Goal: Task Accomplishment & Management: Use online tool/utility

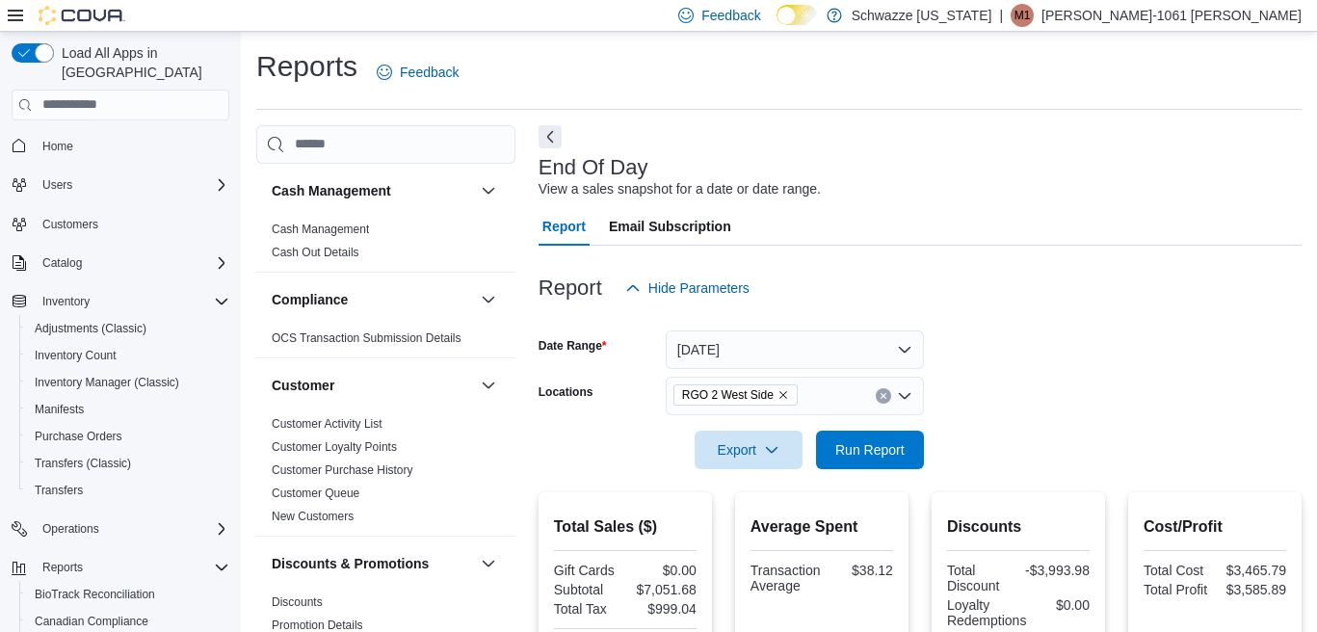
scroll to position [490, 0]
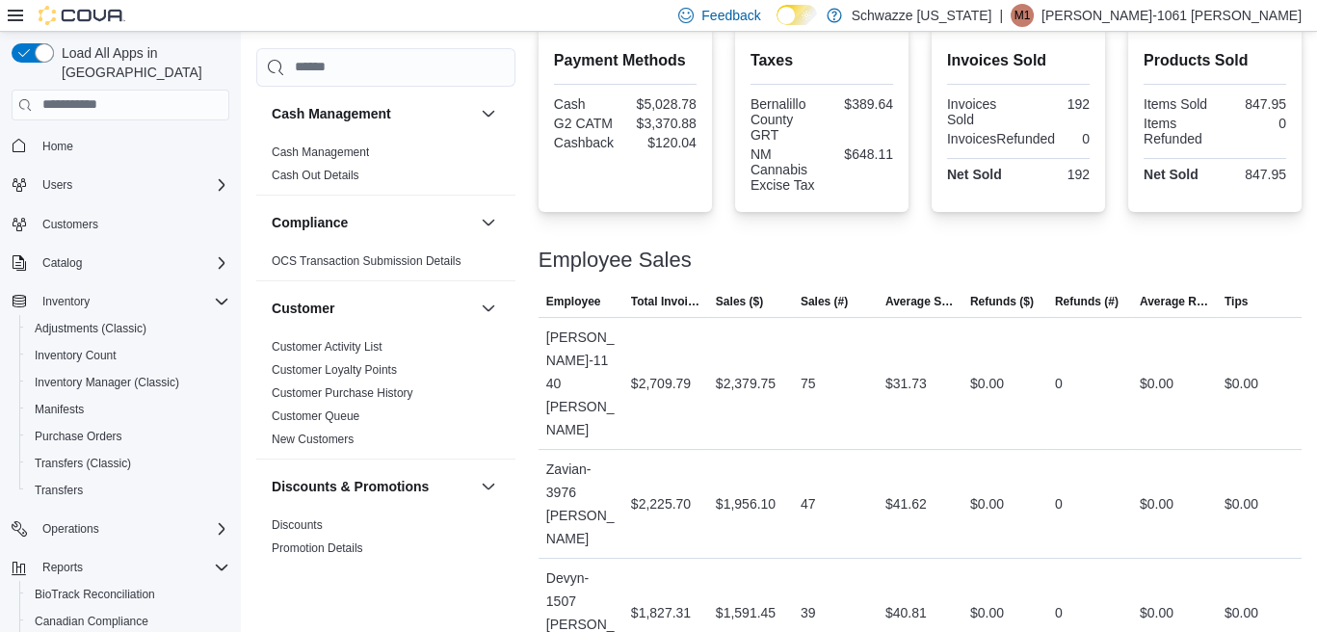
scroll to position [771, 0]
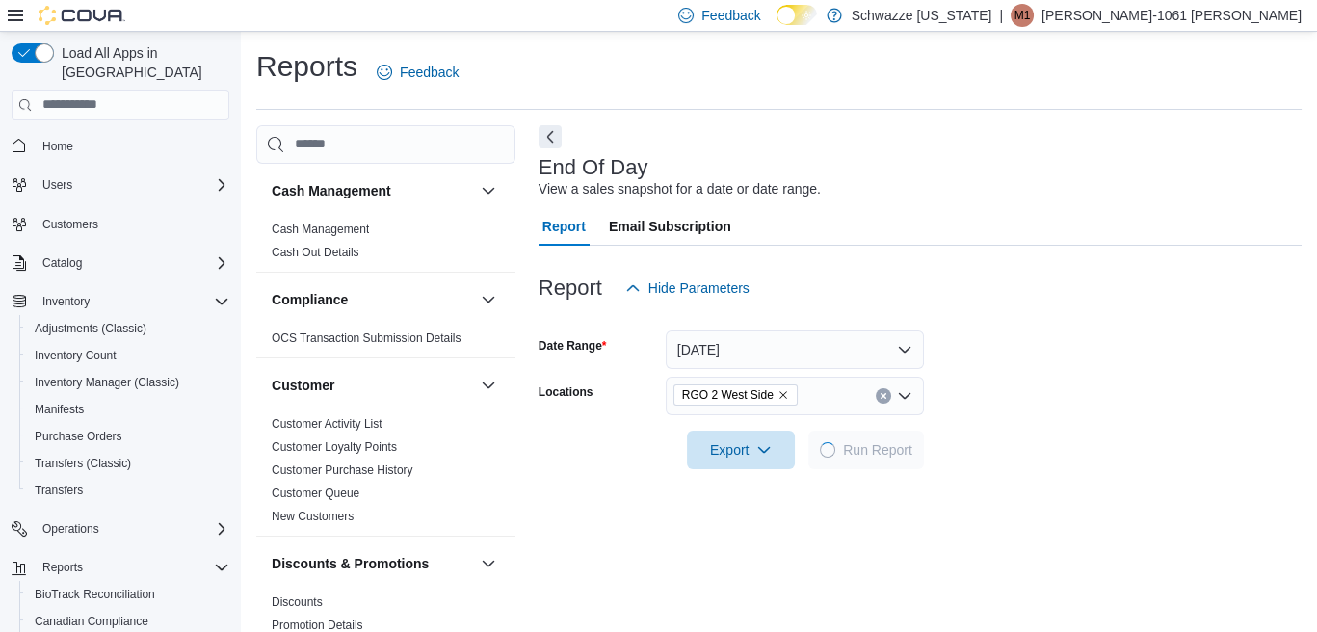
scroll to position [20, 0]
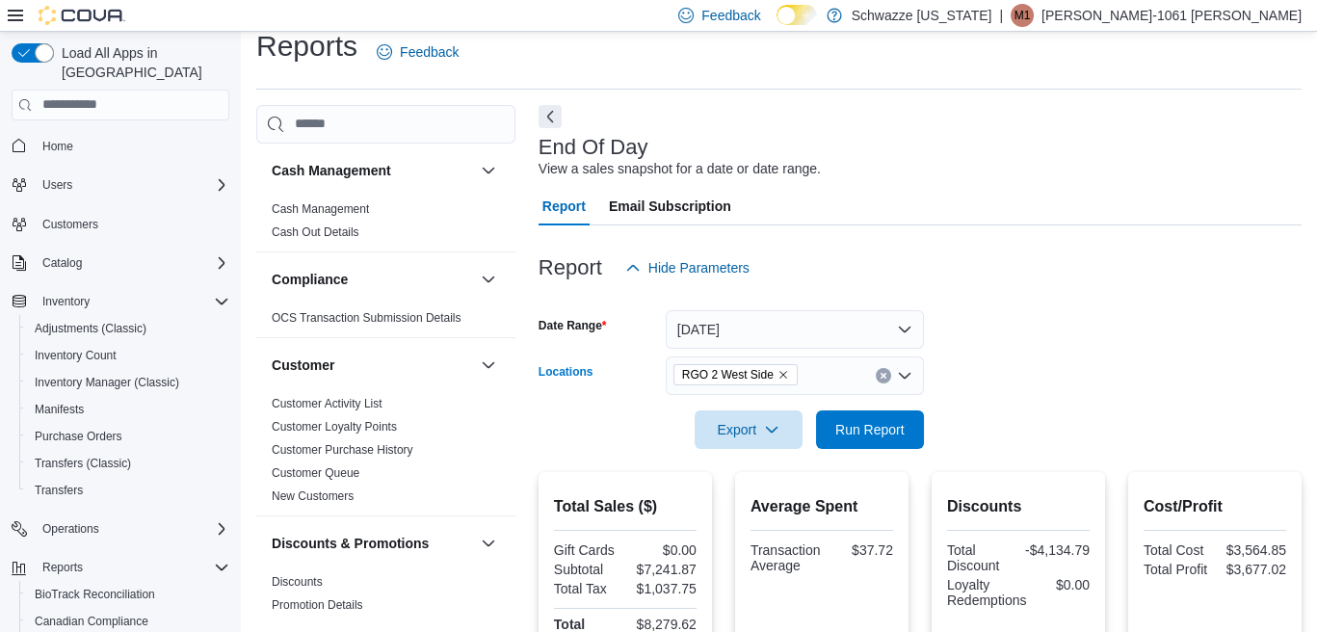
click at [783, 375] on icon "Remove RGO 2 West Side from selection in this group" at bounding box center [784, 375] width 12 height 12
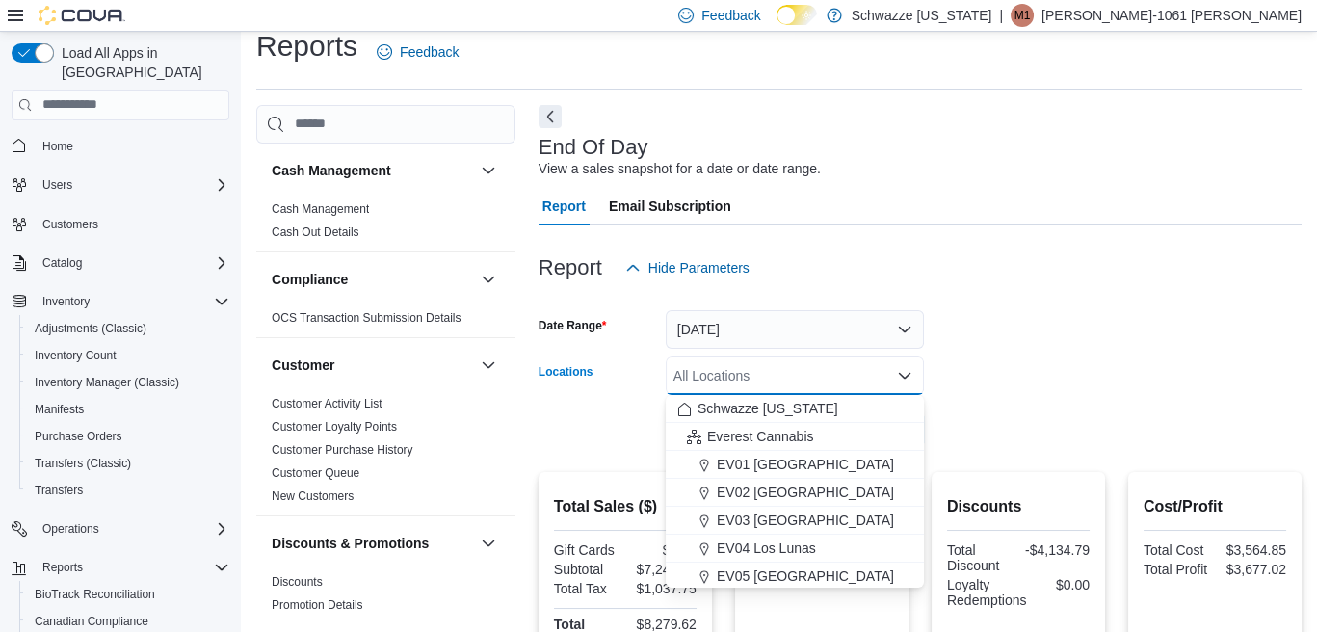
click at [783, 375] on div "All Locations" at bounding box center [795, 376] width 258 height 39
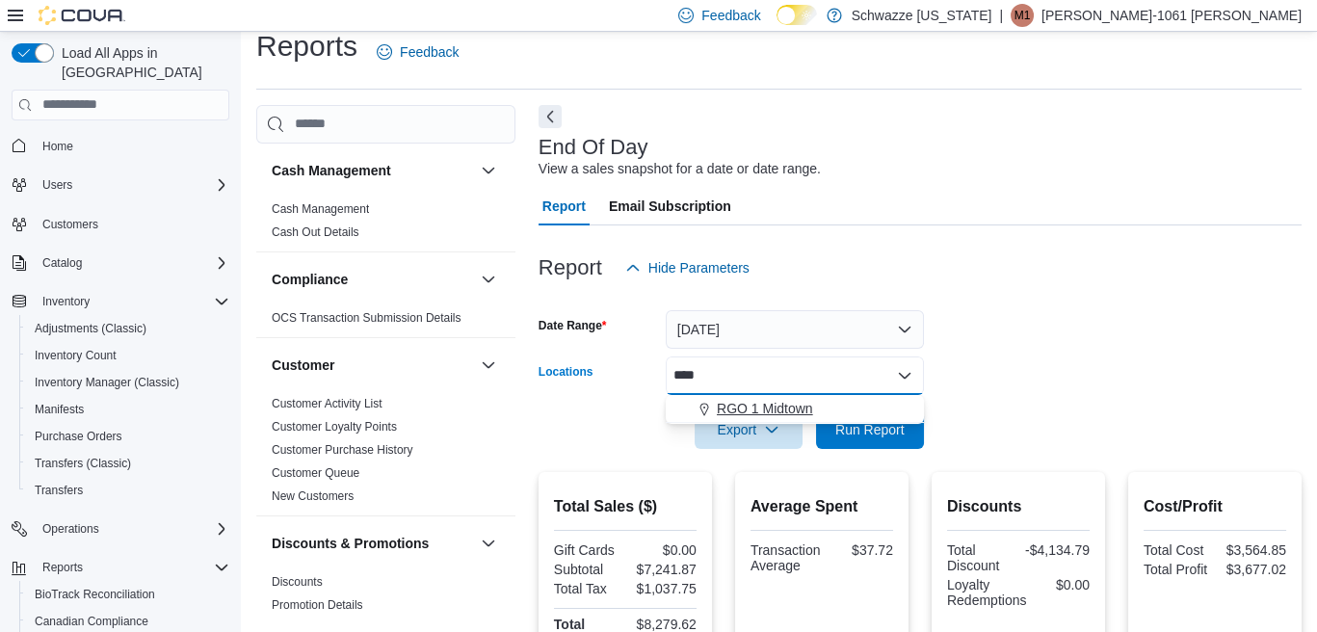
type input "****"
click at [822, 408] on div "RGO 1 Midtown" at bounding box center [795, 408] width 235 height 19
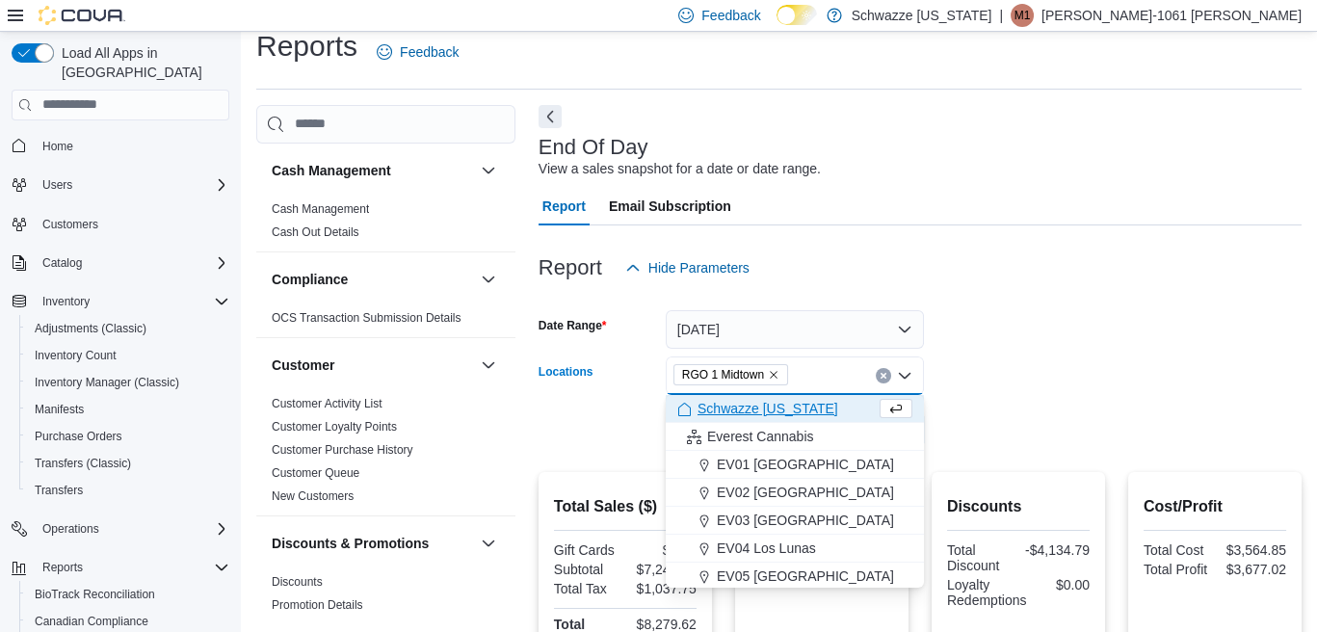
click at [953, 417] on form "Date Range Today Locations RGO 1 Midtown Combo box. Selected. RGO 1 Midtown. Pr…" at bounding box center [920, 368] width 763 height 162
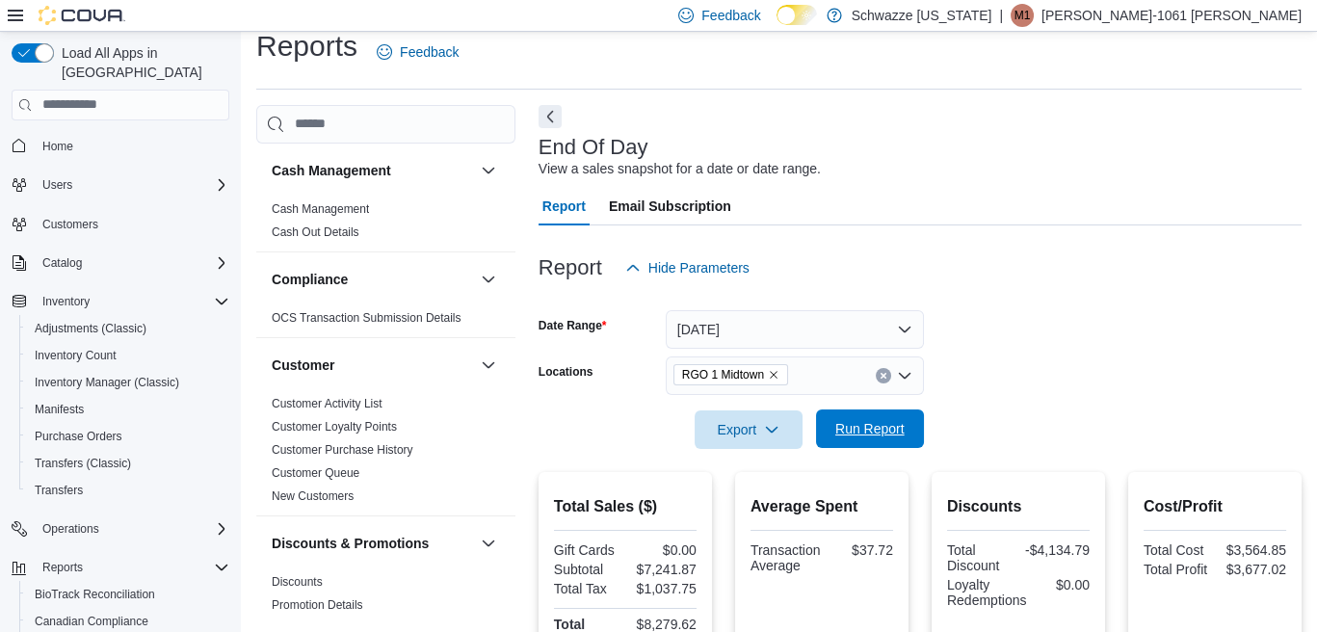
click at [890, 439] on span "Run Report" at bounding box center [870, 429] width 85 height 39
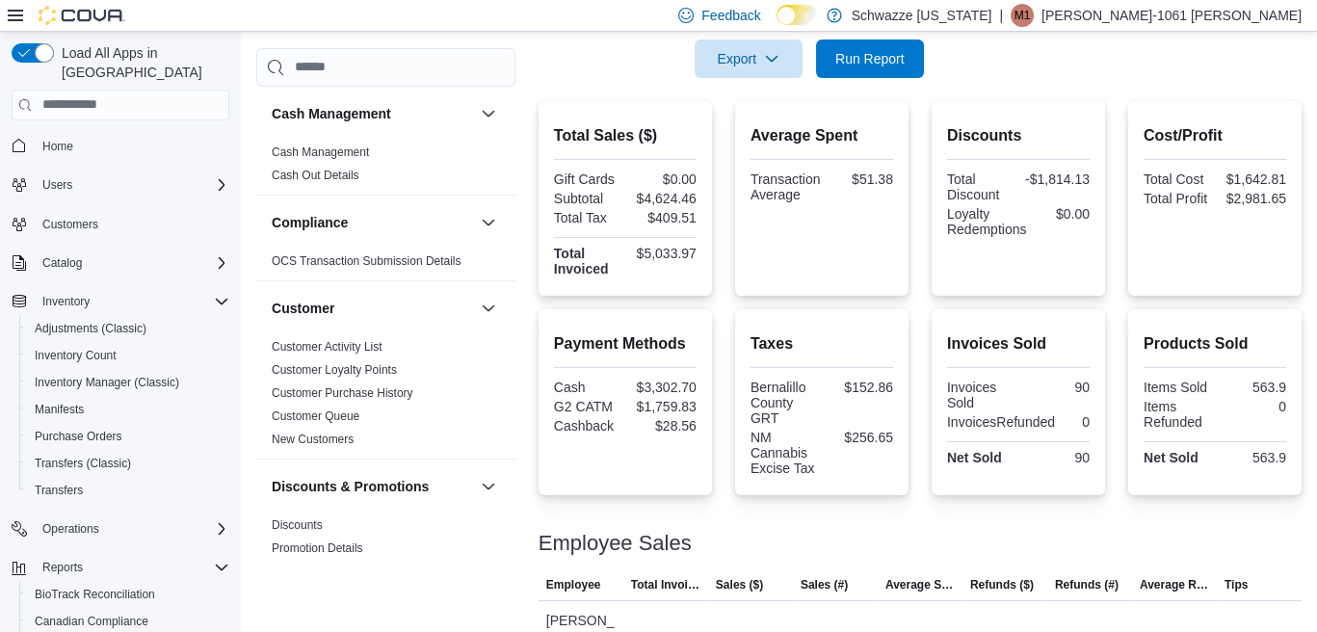
scroll to position [274, 0]
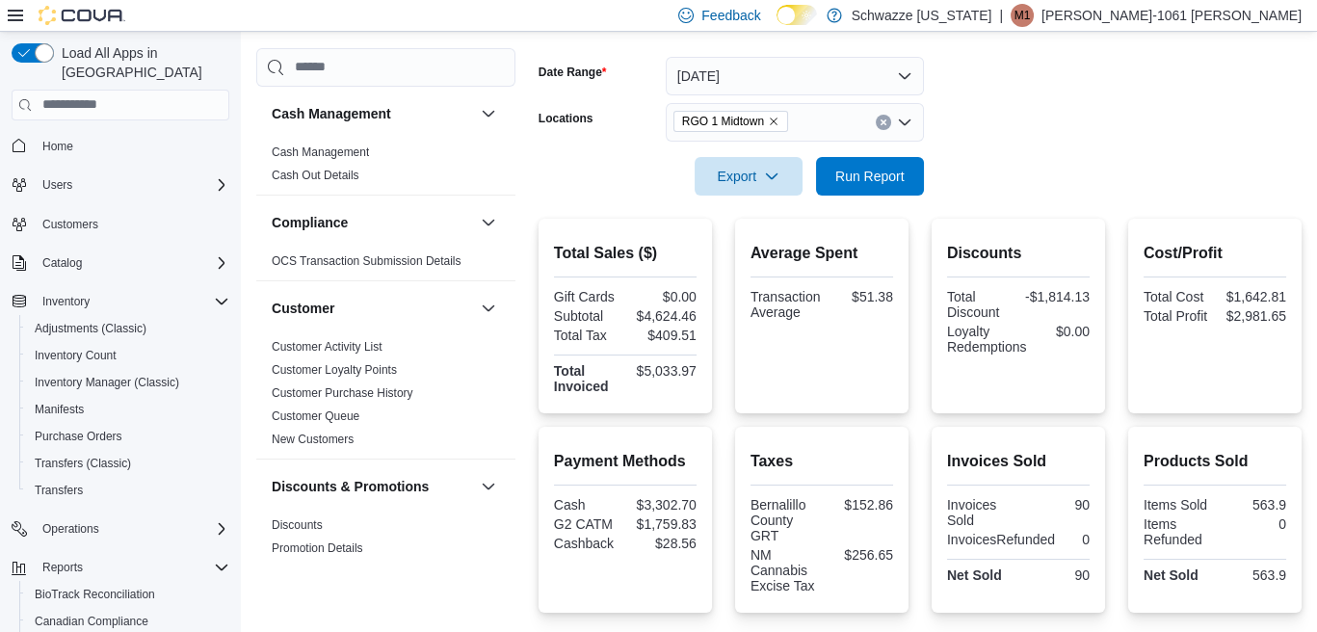
click at [769, 122] on icon "Remove RGO 1 Midtown from selection in this group" at bounding box center [774, 122] width 12 height 12
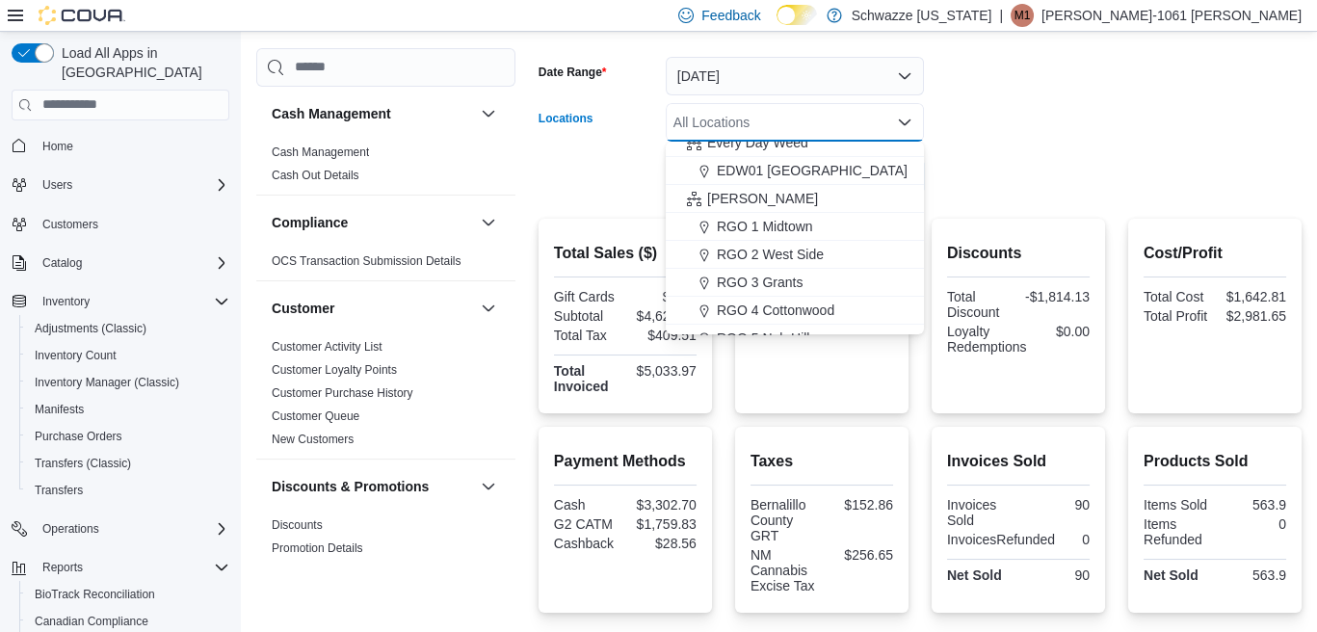
scroll to position [482, 0]
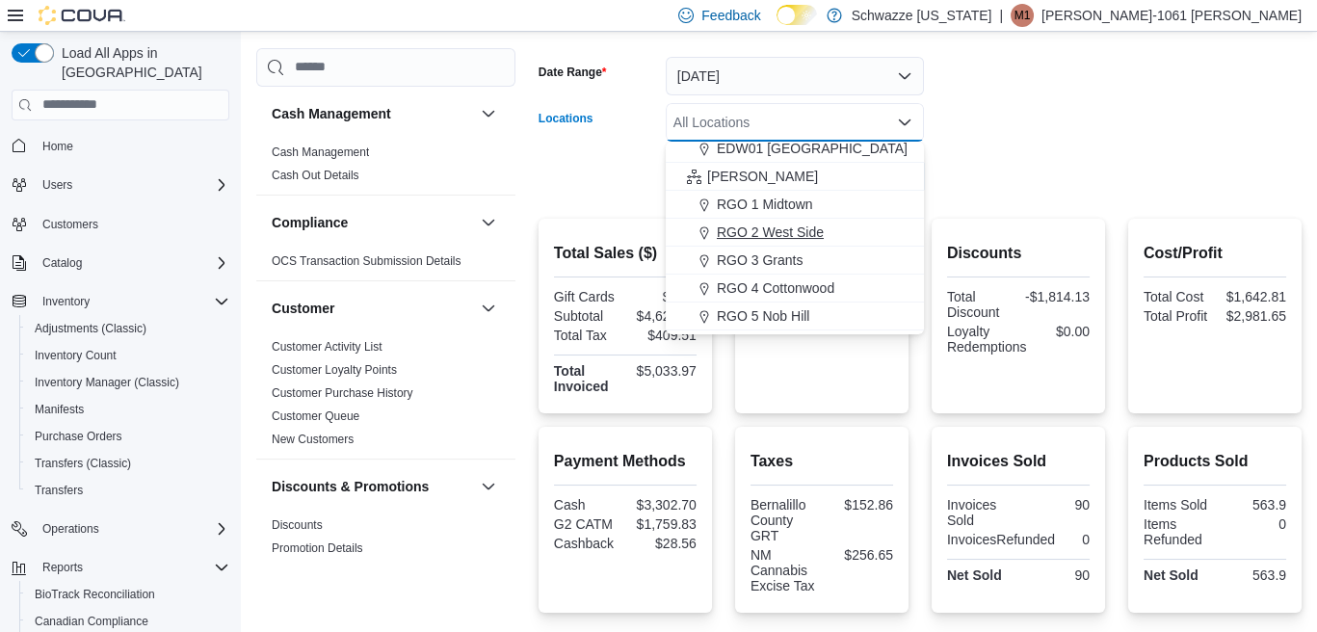
click at [833, 237] on div "RGO 2 West Side" at bounding box center [795, 232] width 235 height 19
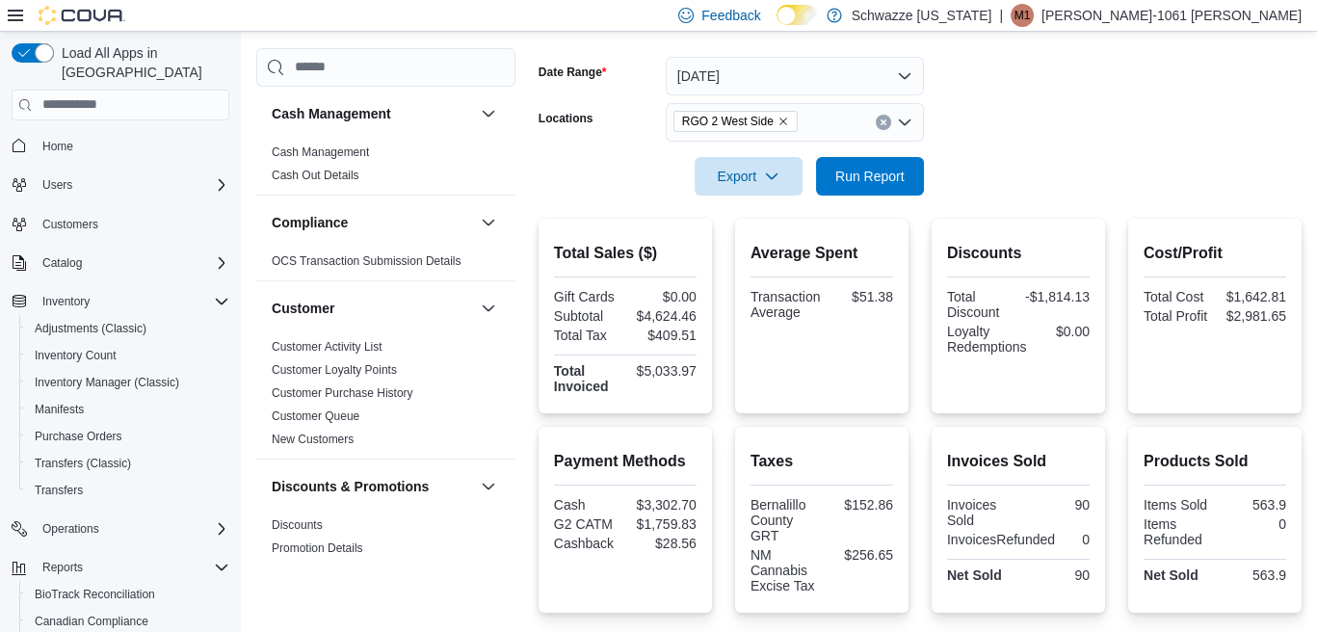
click at [985, 131] on form "Date Range Today Locations RGO 2 West Side Export Run Report" at bounding box center [920, 115] width 763 height 162
click at [912, 172] on span "Run Report" at bounding box center [870, 175] width 85 height 39
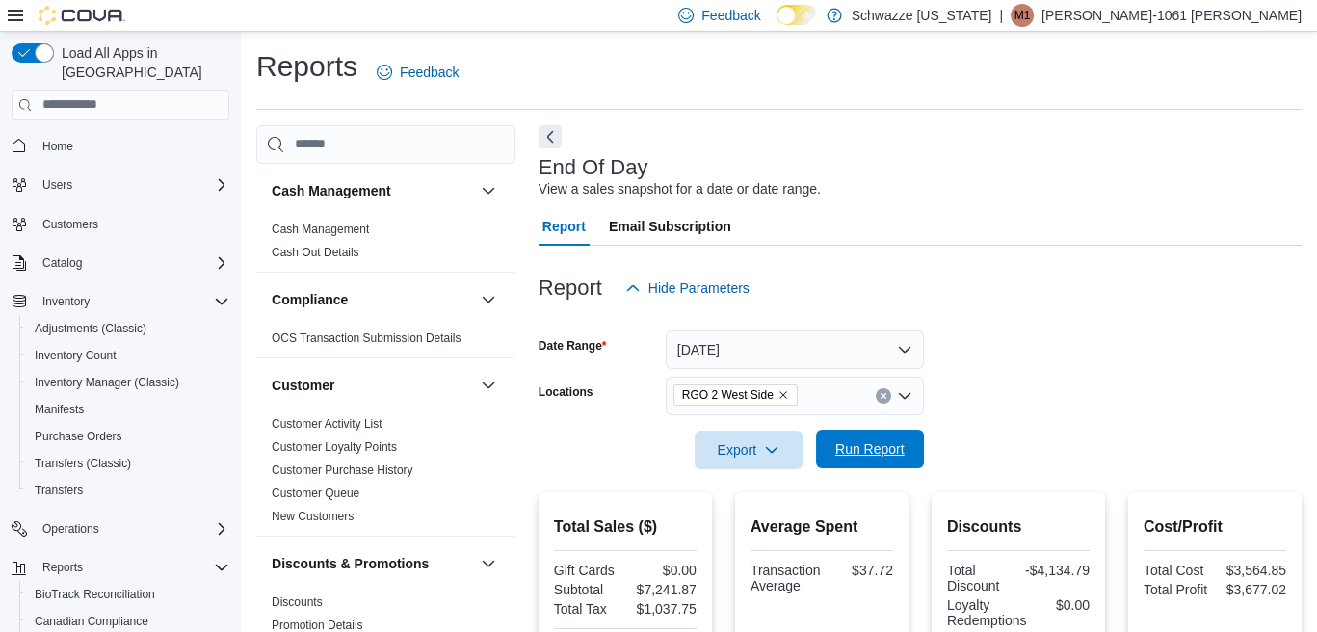
click at [833, 440] on span "Run Report" at bounding box center [870, 449] width 85 height 39
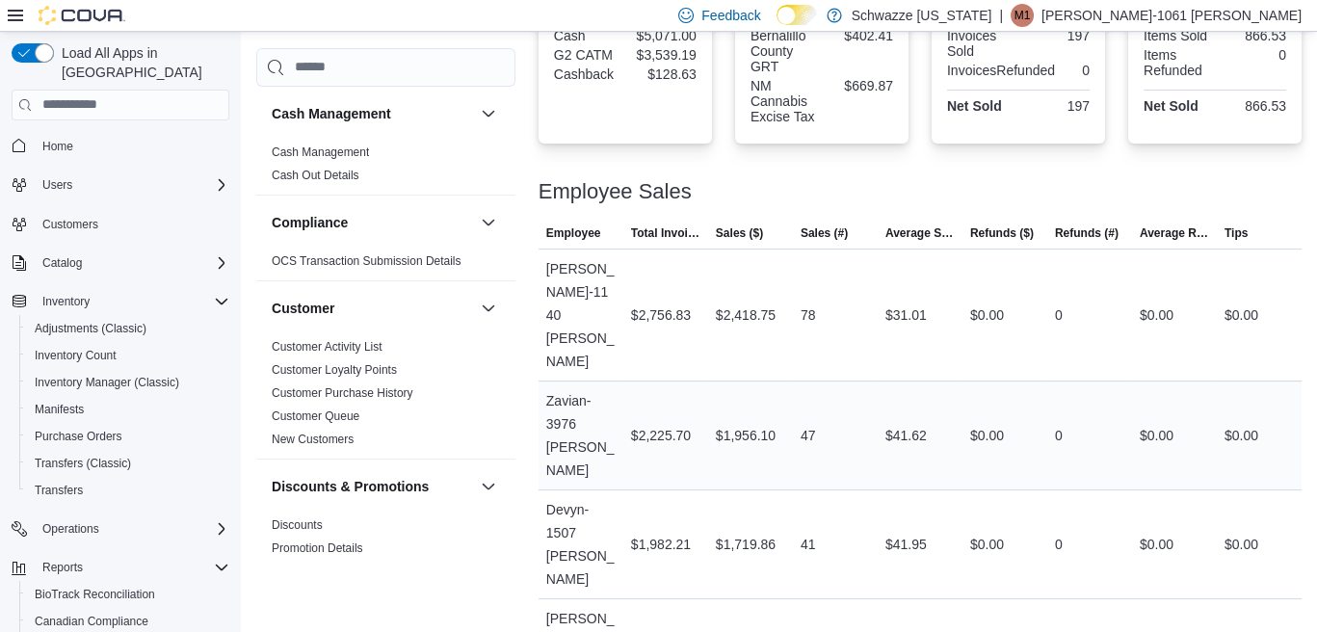
scroll to position [779, 0]
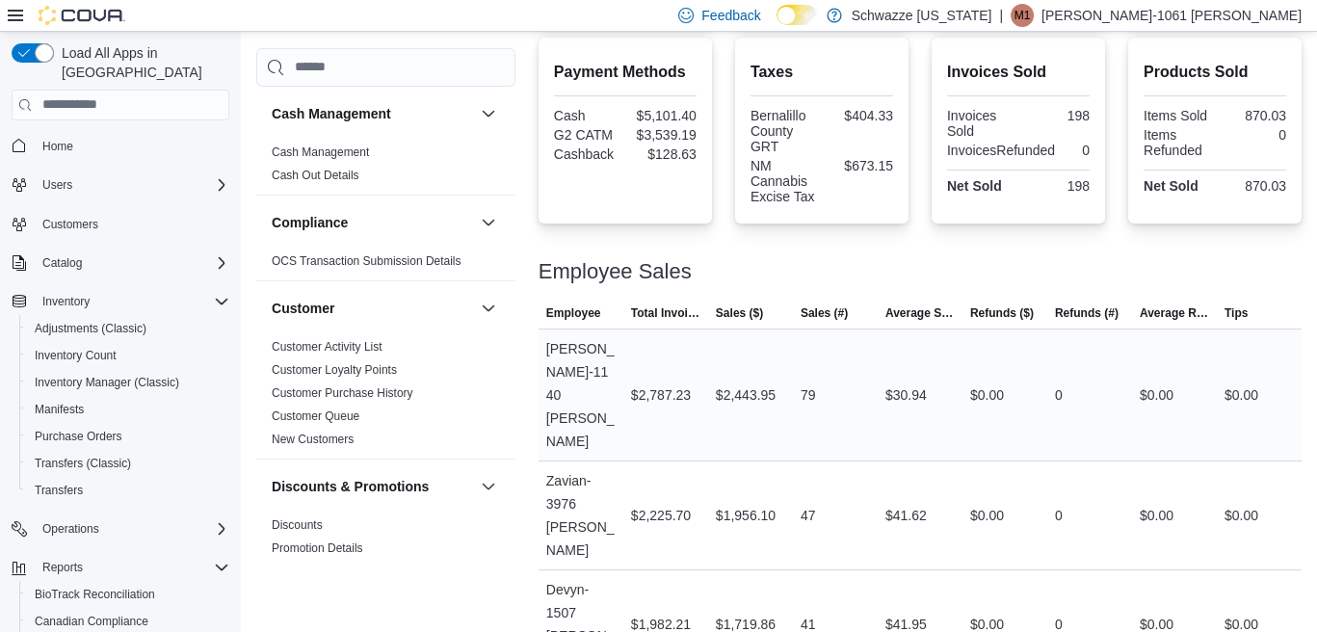
scroll to position [695, 0]
